Goal: Task Accomplishment & Management: Use online tool/utility

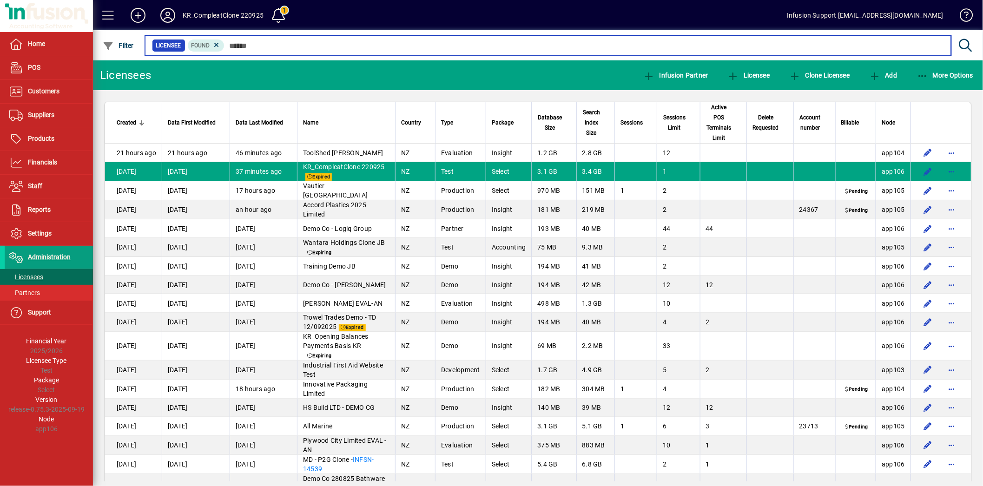
click at [234, 40] on input "text" at bounding box center [585, 45] width 720 height 13
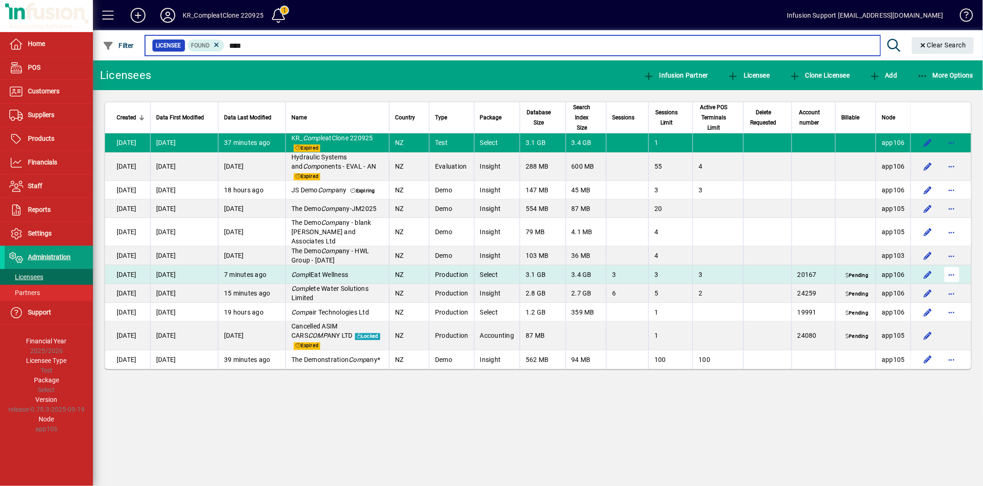
type input "****"
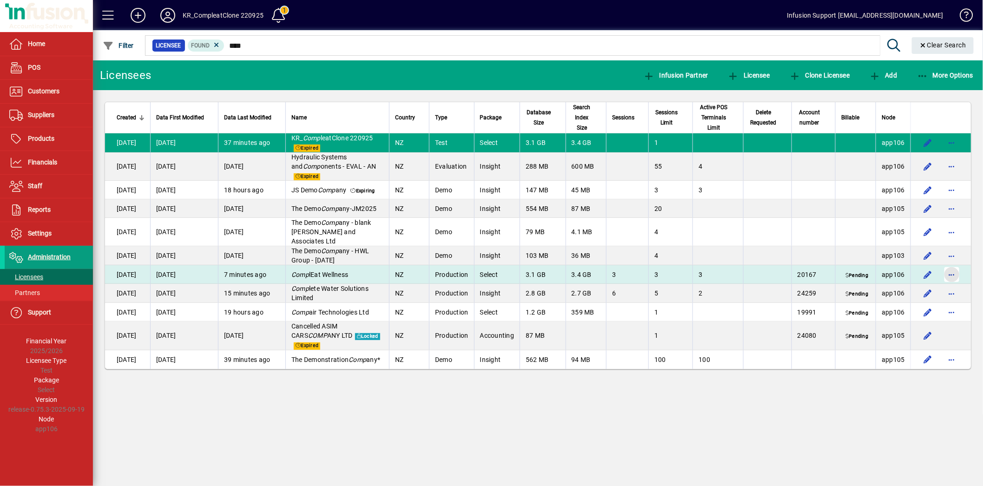
click at [950, 275] on span "button" at bounding box center [952, 275] width 22 height 22
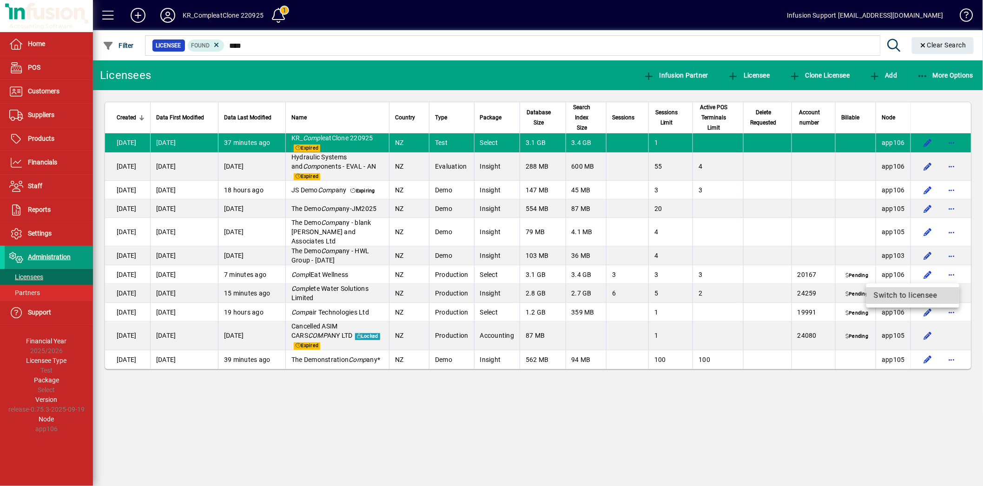
click at [933, 295] on span "Switch to licensee" at bounding box center [913, 295] width 78 height 11
